Goal: Task Accomplishment & Management: Manage account settings

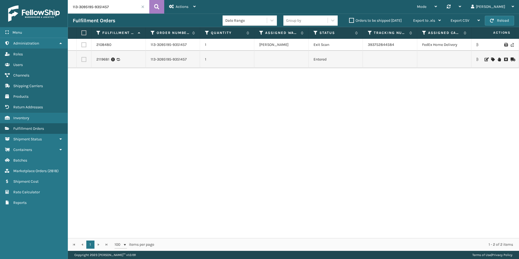
click at [121, 9] on input "113-3095195-9351457" at bounding box center [108, 7] width 81 height 14
drag, startPoint x: 121, startPoint y: 9, endPoint x: 114, endPoint y: 4, distance: 8.7
click at [114, 4] on input "113-3095195-9351457" at bounding box center [108, 7] width 81 height 14
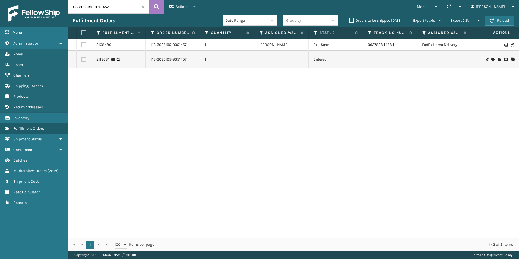
click at [114, 4] on input "113-3095195-9351457" at bounding box center [108, 7] width 81 height 14
click at [154, 10] on button at bounding box center [156, 7] width 15 height 14
drag, startPoint x: 401, startPoint y: 59, endPoint x: 365, endPoint y: 61, distance: 35.6
click at [365, 61] on td "884944028354" at bounding box center [390, 59] width 54 height 17
copy link "884944028354"
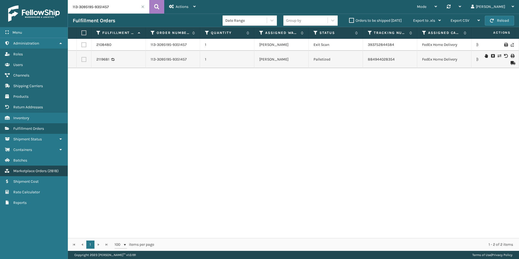
click at [42, 172] on span "Marketplace Orders" at bounding box center [29, 170] width 33 height 5
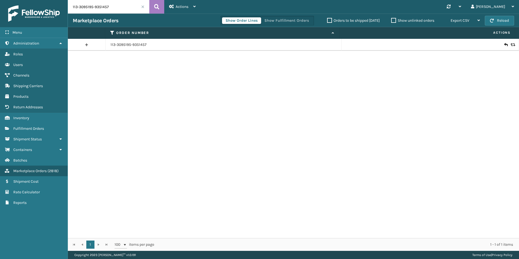
click at [97, 9] on input "113-3095195-9351457" at bounding box center [108, 7] width 81 height 14
drag, startPoint x: 97, startPoint y: 9, endPoint x: 92, endPoint y: 8, distance: 5.0
click at [92, 8] on input "113-3095195-9351457" at bounding box center [108, 7] width 81 height 14
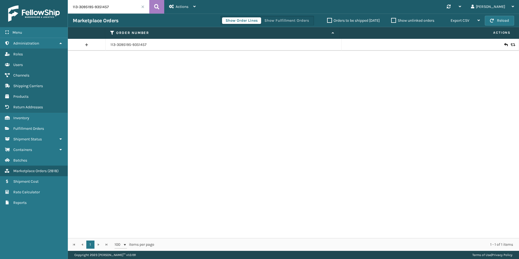
click at [92, 8] on input "113-3095195-9351457" at bounding box center [108, 7] width 81 height 14
paste input "4-5830077-8453050"
type input "114-5830077-8453050"
click at [159, 8] on icon at bounding box center [156, 7] width 5 height 8
click at [504, 44] on icon at bounding box center [505, 44] width 3 height 5
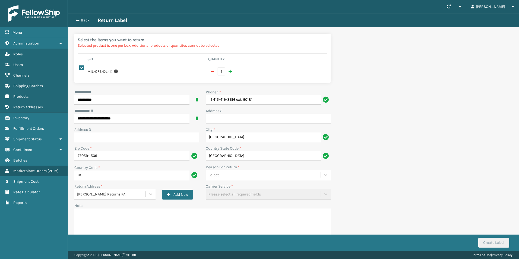
click at [231, 170] on div "Select..." at bounding box center [263, 174] width 115 height 9
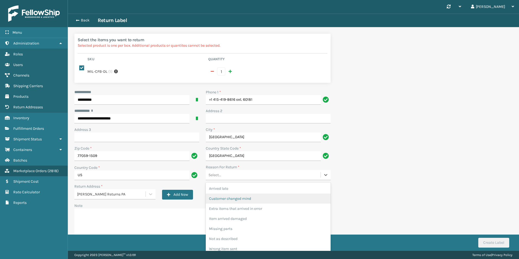
click at [234, 193] on div "Customer changed mind" at bounding box center [268, 198] width 125 height 10
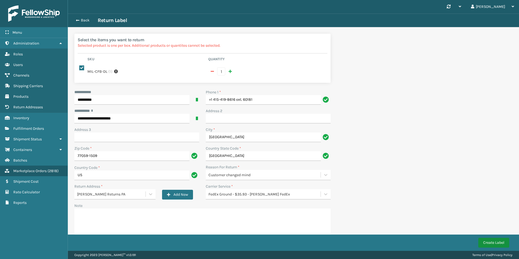
click at [492, 241] on button "Create Label" at bounding box center [493, 243] width 31 height 10
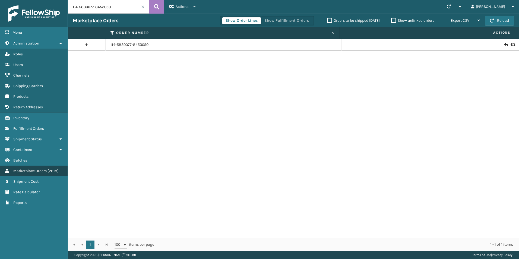
click at [42, 170] on span "Marketplace Orders" at bounding box center [29, 170] width 33 height 5
click at [91, 6] on input "114-5830077-8453050" at bounding box center [108, 7] width 81 height 14
paste input "4738"
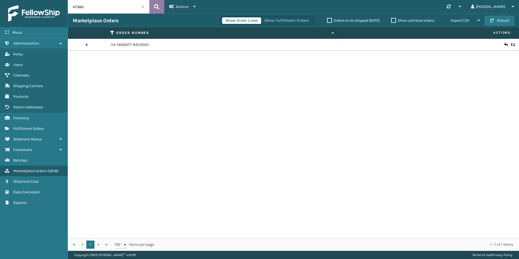
type input "47380"
click at [159, 3] on icon at bounding box center [156, 7] width 5 height 8
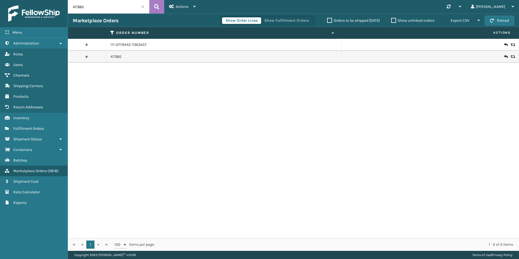
click at [510, 58] on icon at bounding box center [511, 57] width 3 height 4
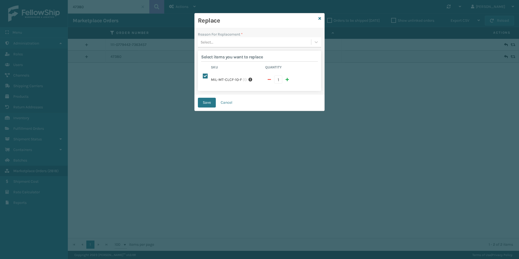
click at [266, 39] on div "Select..." at bounding box center [254, 42] width 113 height 9
click at [234, 63] on div "Lost in transit" at bounding box center [259, 66] width 123 height 10
click at [208, 98] on button "Save" at bounding box center [207, 103] width 18 height 10
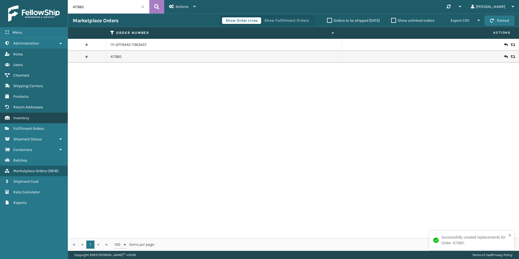
drag, startPoint x: 40, startPoint y: 126, endPoint x: 47, endPoint y: 121, distance: 8.6
click at [40, 126] on link "Fulfillment Orders" at bounding box center [34, 128] width 68 height 11
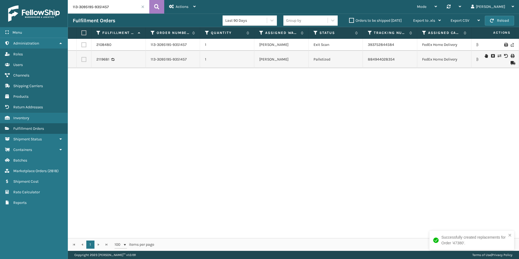
click at [101, 6] on input "113-3095195-9351457" at bounding box center [108, 7] width 81 height 14
click at [100, 6] on input "113-3095195-9351457" at bounding box center [108, 7] width 81 height 14
click at [98, 6] on input "113-3095195-9351457" at bounding box center [108, 7] width 81 height 14
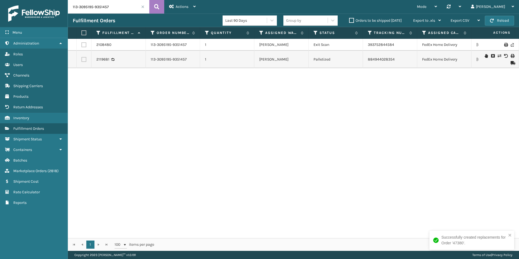
click at [98, 6] on input "113-3095195-9351457" at bounding box center [108, 7] width 81 height 14
paste input "47380"
type input "47380"
click at [154, 7] on button at bounding box center [156, 7] width 15 height 14
